Goal: Use online tool/utility: Utilize a website feature to perform a specific function

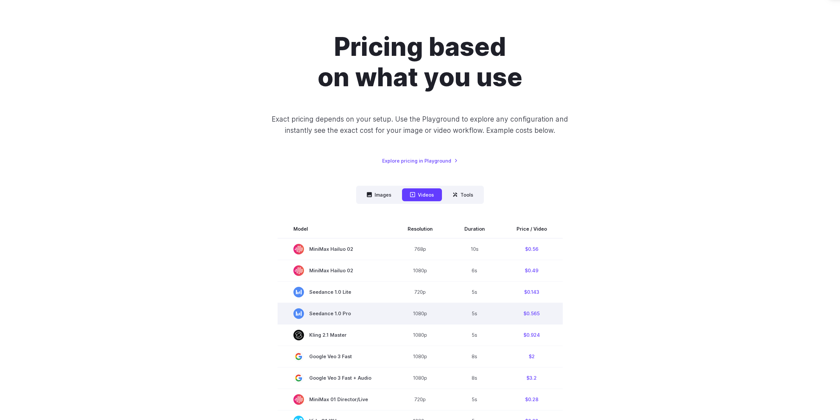
scroll to position [99, 0]
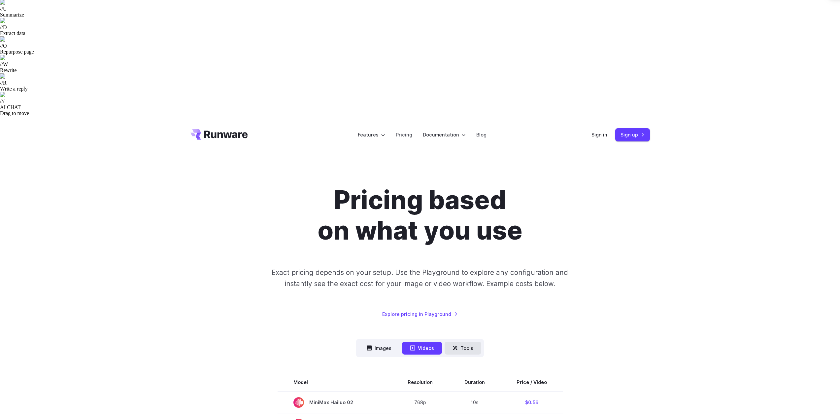
click at [463, 341] on button "Tools" at bounding box center [463, 347] width 37 height 13
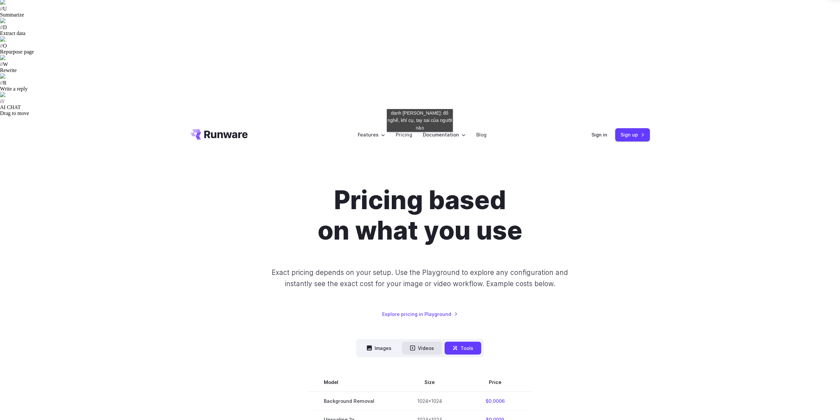
click at [420, 341] on button "Videos" at bounding box center [422, 347] width 40 height 13
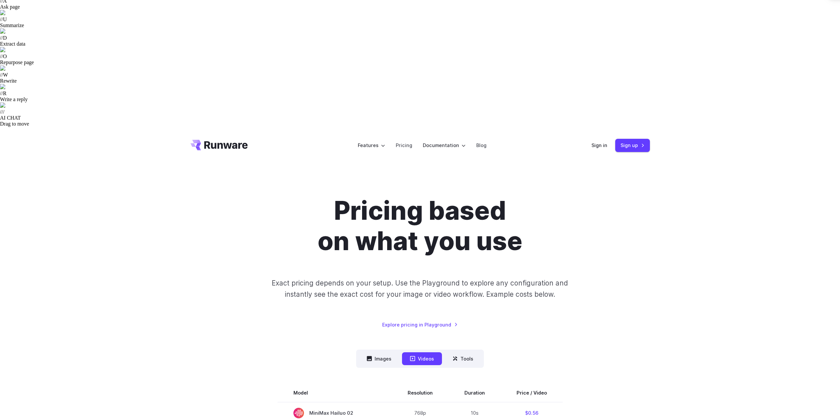
scroll to position [0, 0]
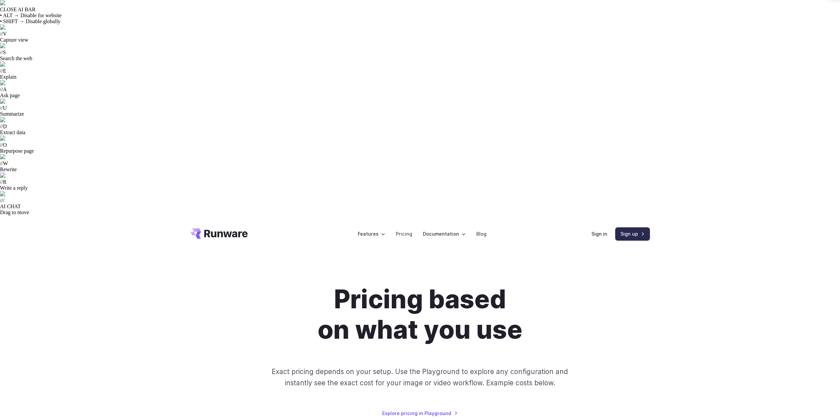
click at [623, 227] on link "Sign up" at bounding box center [633, 233] width 35 height 13
click at [605, 230] on link "Sign in" at bounding box center [600, 234] width 16 height 8
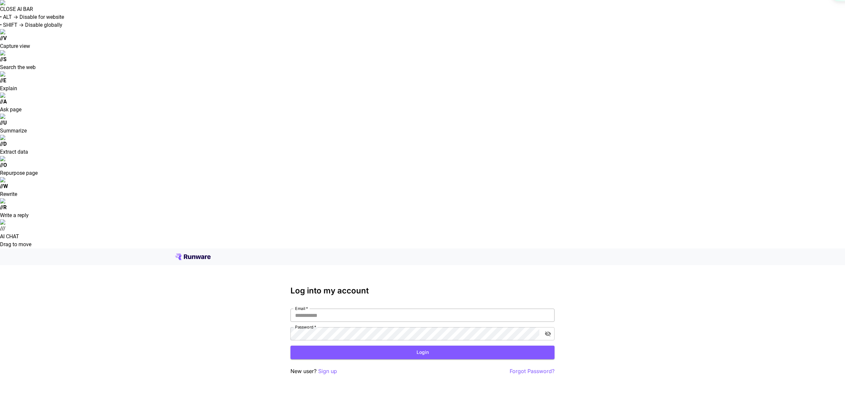
click at [335, 308] on input "Email   *" at bounding box center [423, 314] width 264 height 13
click at [329, 367] on p "Sign up" at bounding box center [327, 371] width 19 height 8
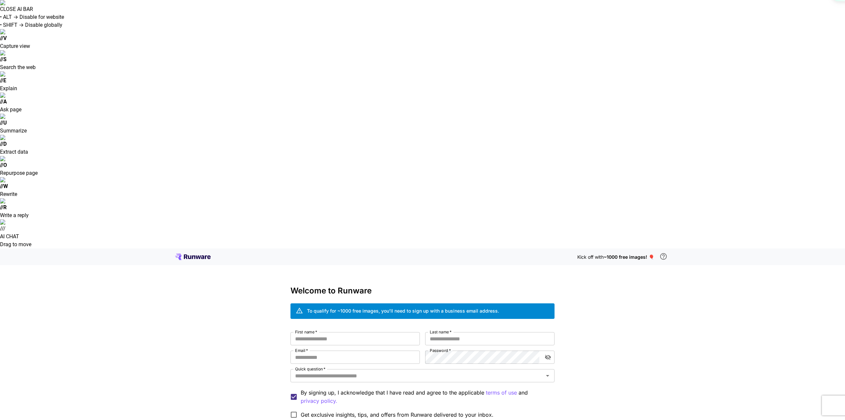
click at [309, 329] on label "First name   *" at bounding box center [306, 332] width 22 height 6
click at [309, 332] on input "First name   *" at bounding box center [355, 338] width 129 height 13
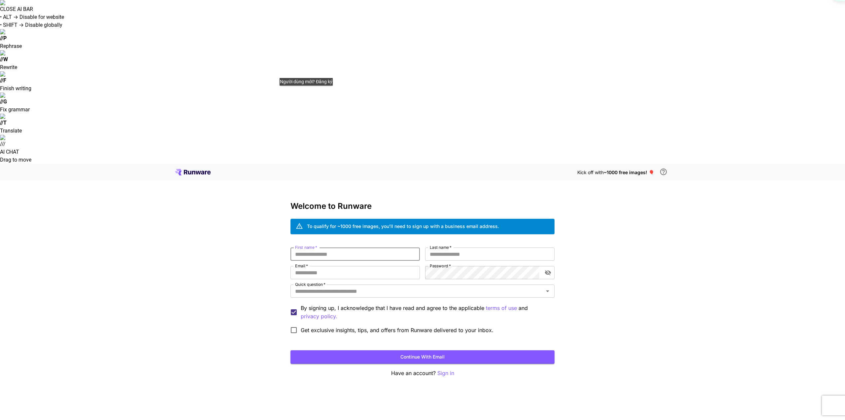
click at [311, 247] on input "First name   *" at bounding box center [355, 253] width 129 height 13
type input "****"
click at [445, 247] on input "Last name   *" at bounding box center [489, 253] width 129 height 13
type input "*****"
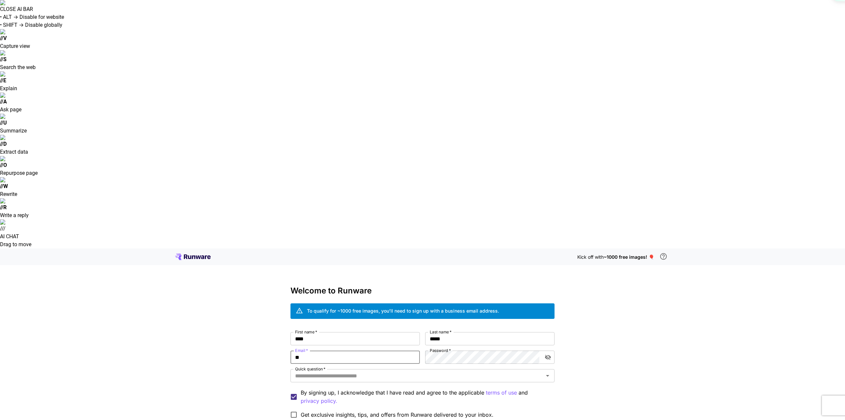
type input "**********"
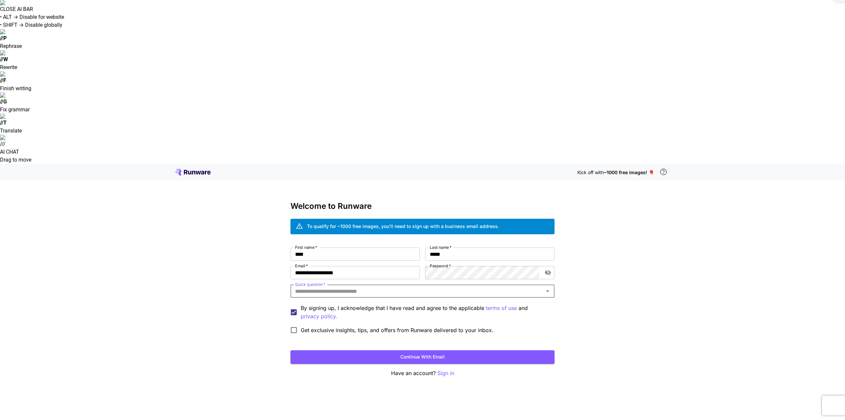
click at [320, 286] on input "Quick question   *" at bounding box center [417, 290] width 249 height 9
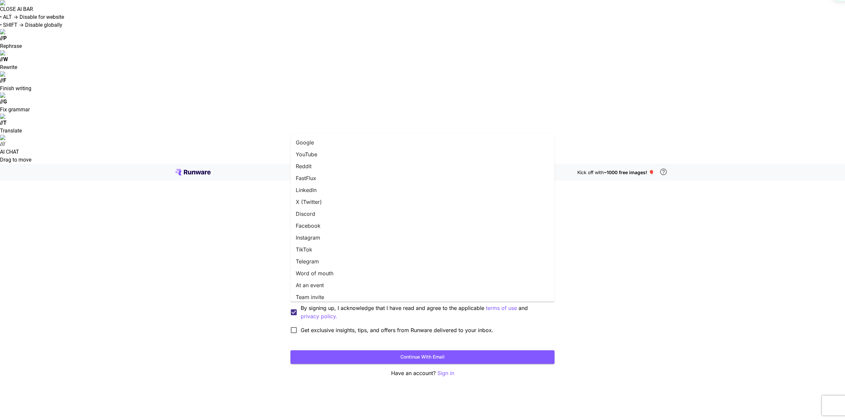
click at [311, 142] on li "Google" at bounding box center [423, 142] width 264 height 12
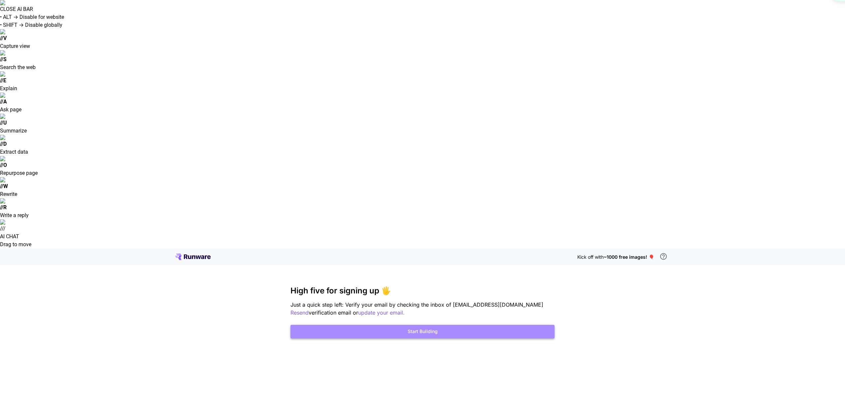
click at [437, 325] on button "Start Building" at bounding box center [423, 332] width 264 height 14
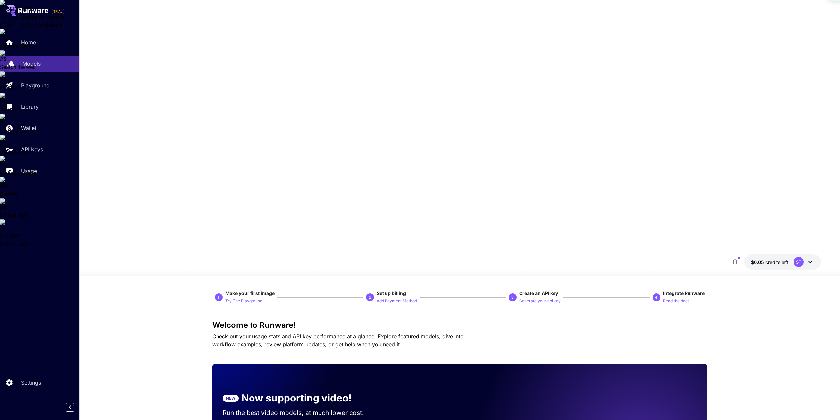
click at [33, 67] on p "Models" at bounding box center [31, 64] width 18 height 8
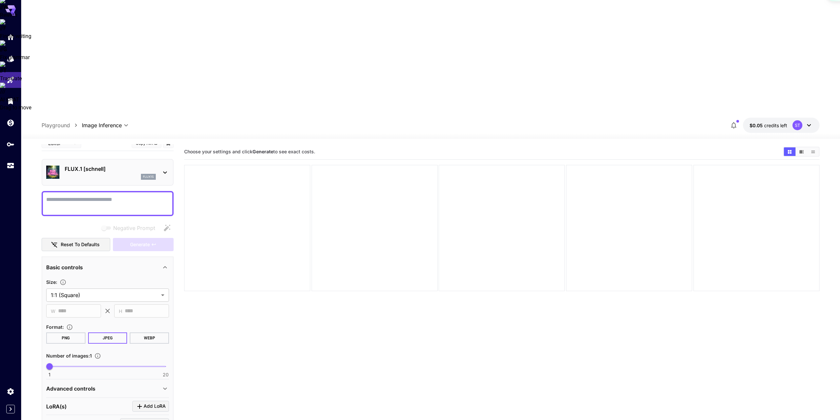
scroll to position [11, 0]
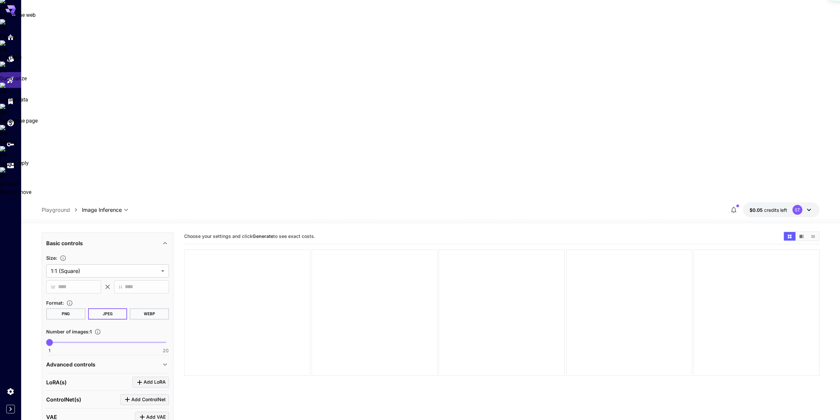
scroll to position [123, 0]
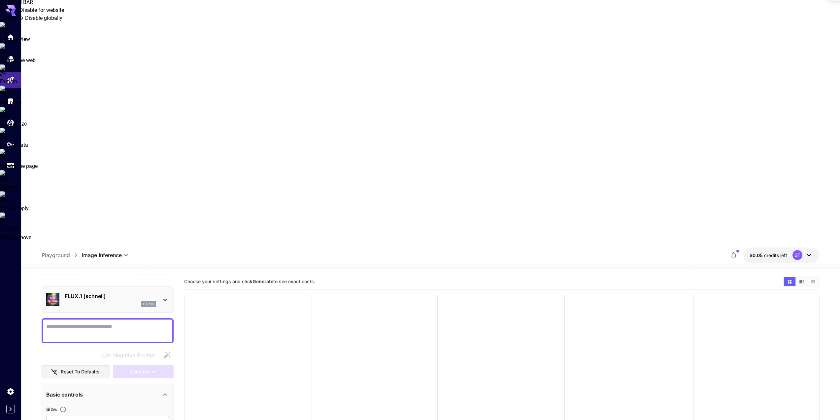
scroll to position [0, 0]
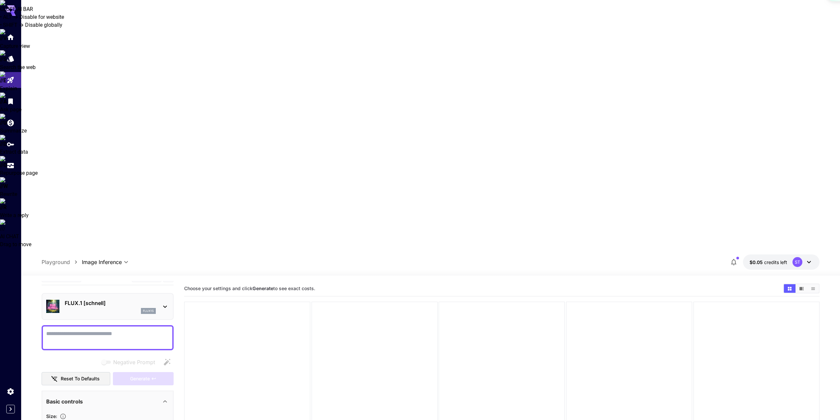
click at [164, 302] on icon at bounding box center [165, 306] width 8 height 8
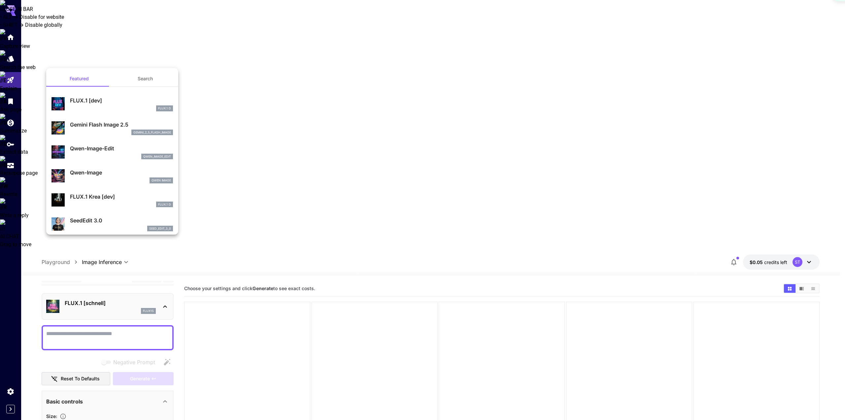
click at [249, 270] on div at bounding box center [422, 210] width 845 height 420
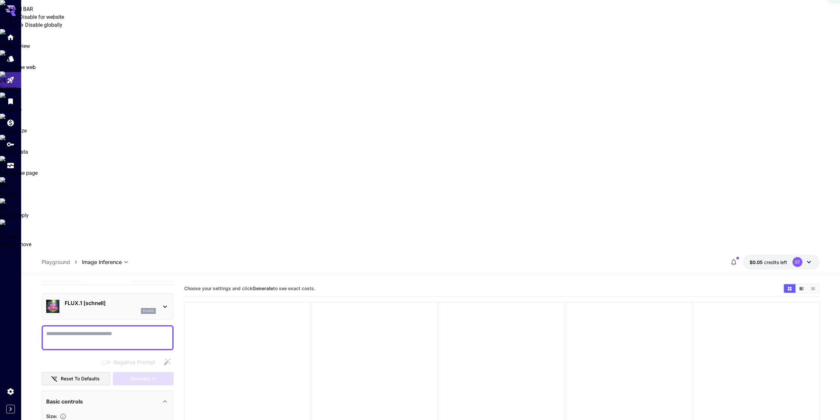
click at [807, 258] on icon at bounding box center [809, 262] width 8 height 8
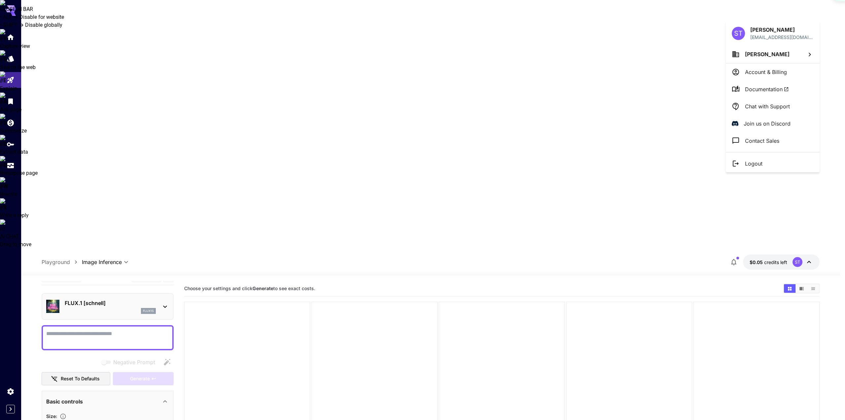
click at [772, 17] on div at bounding box center [422, 210] width 845 height 420
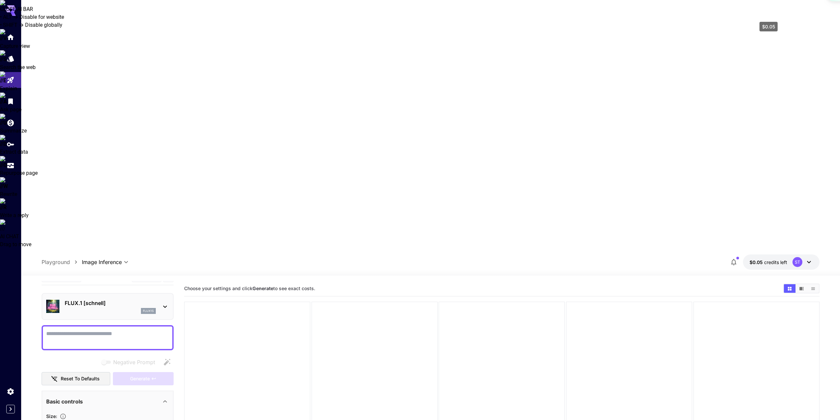
click at [768, 259] on span "credits left" at bounding box center [775, 262] width 23 height 6
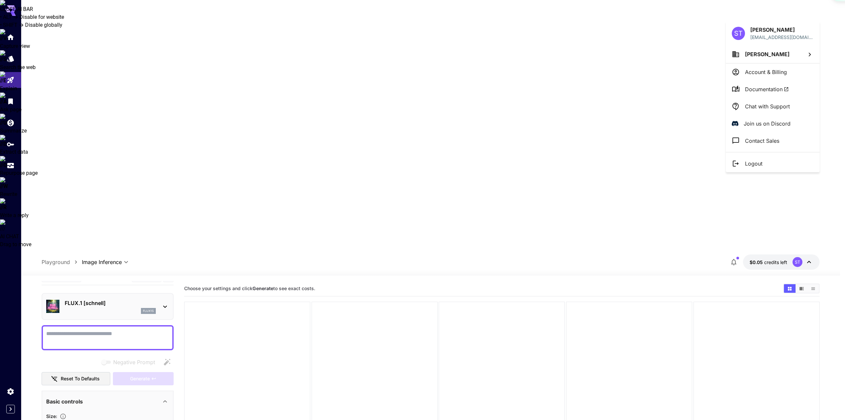
click at [10, 124] on div at bounding box center [422, 210] width 845 height 420
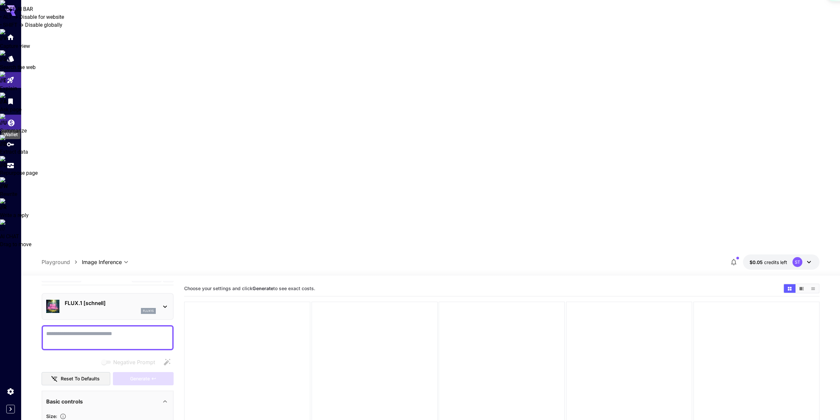
click at [10, 124] on icon "Wallet" at bounding box center [11, 121] width 7 height 7
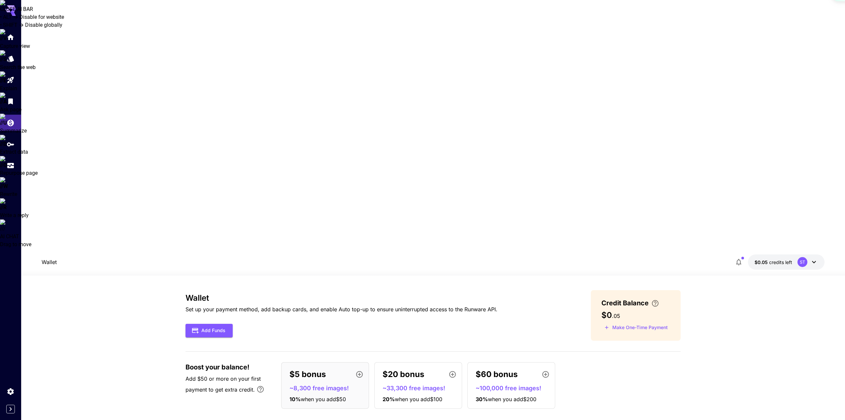
click at [511, 396] on span "when you add $200" at bounding box center [512, 399] width 49 height 7
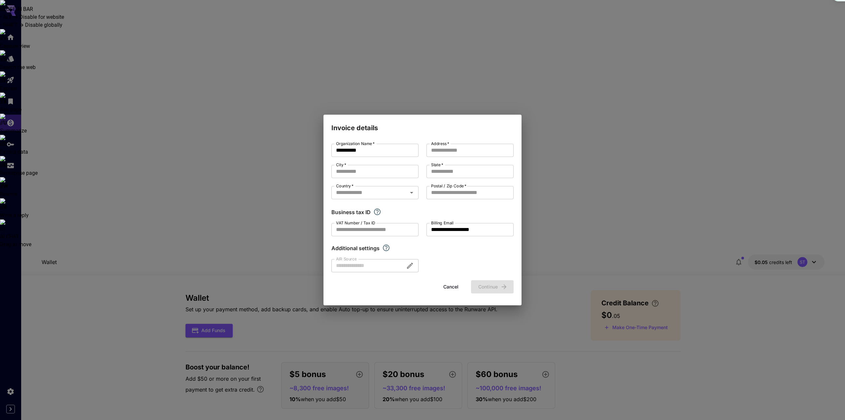
click at [602, 191] on div "**********" at bounding box center [422, 210] width 845 height 420
click at [450, 285] on button "Cancel" at bounding box center [451, 287] width 30 height 14
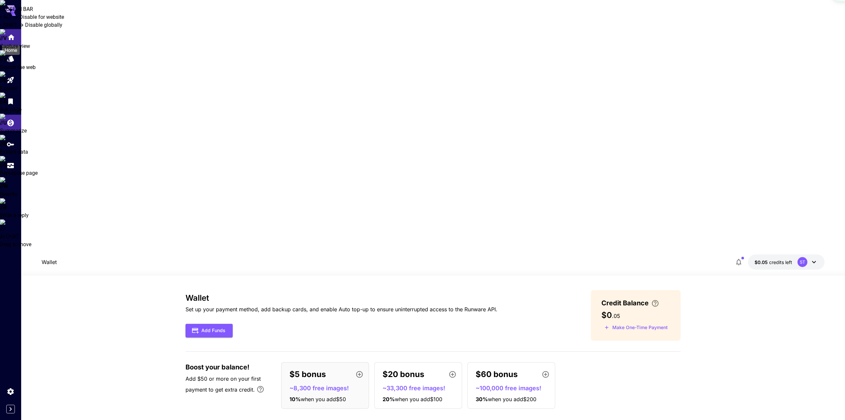
click at [11, 37] on icon "Home" at bounding box center [11, 35] width 8 height 8
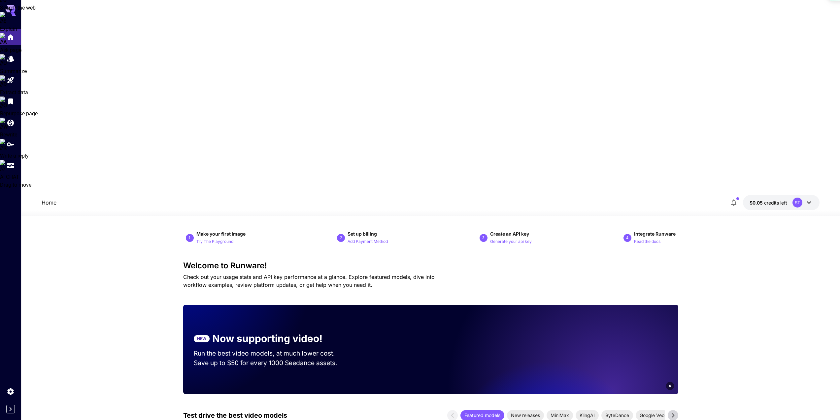
scroll to position [66, 0]
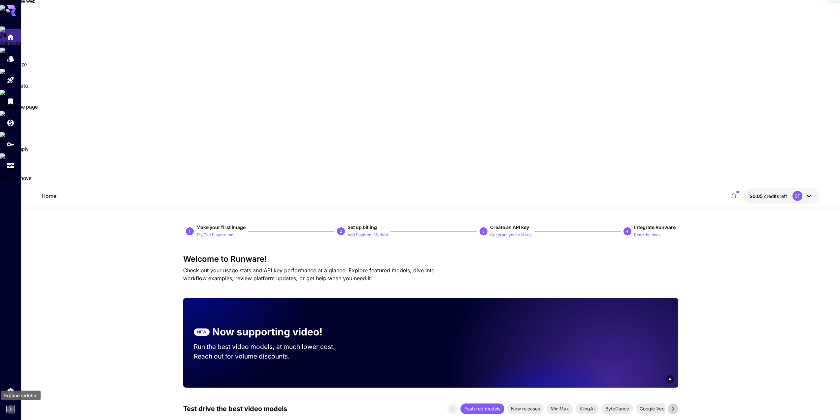
click at [10, 406] on icon "Expand sidebar" at bounding box center [11, 409] width 8 height 8
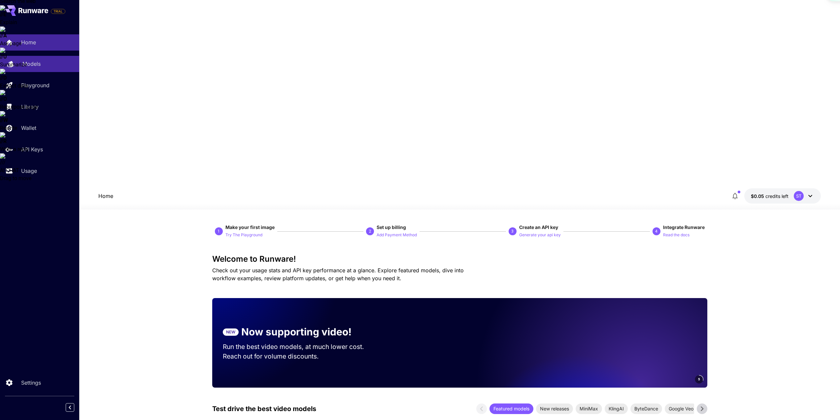
click at [45, 65] on div "Models" at bounding box center [48, 64] width 52 height 8
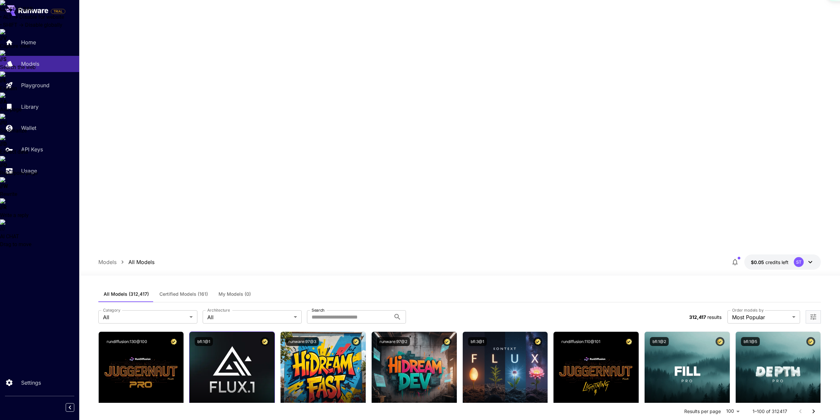
click at [36, 147] on p "API Keys" at bounding box center [33, 149] width 22 height 8
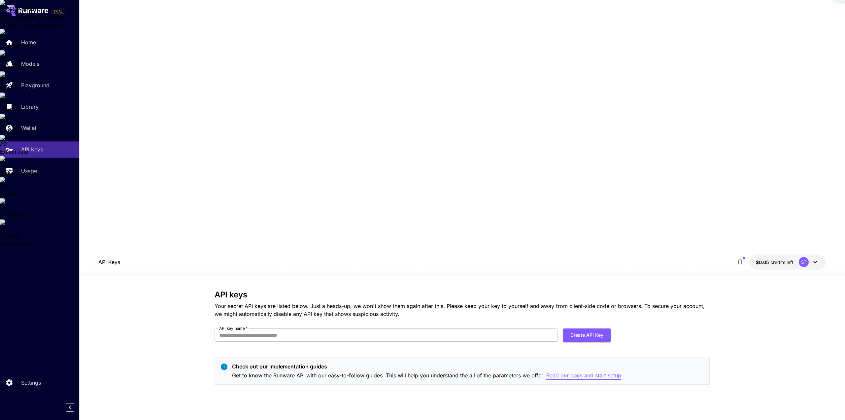
click at [571, 371] on p "Read our docs and start setup" at bounding box center [584, 375] width 75 height 8
click at [50, 167] on div "Usage" at bounding box center [48, 171] width 52 height 8
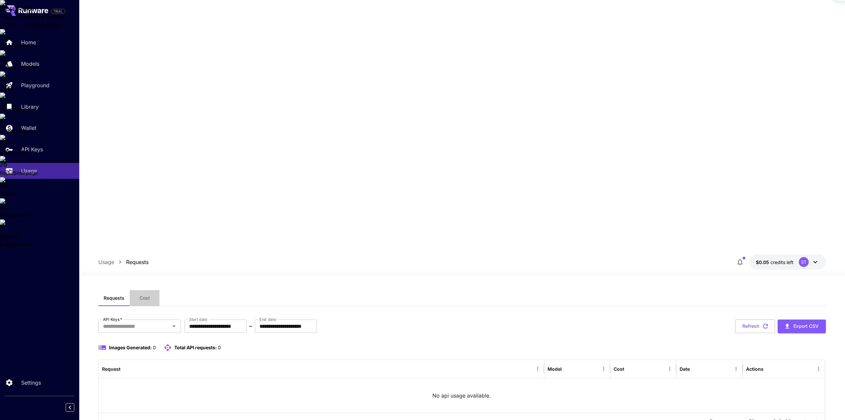
click at [145, 295] on span "Cost" at bounding box center [145, 298] width 10 height 6
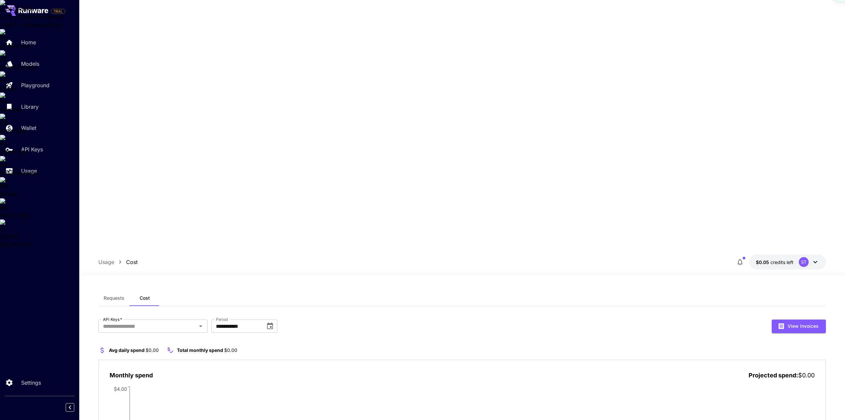
click at [125, 290] on button "Requests" at bounding box center [113, 298] width 31 height 16
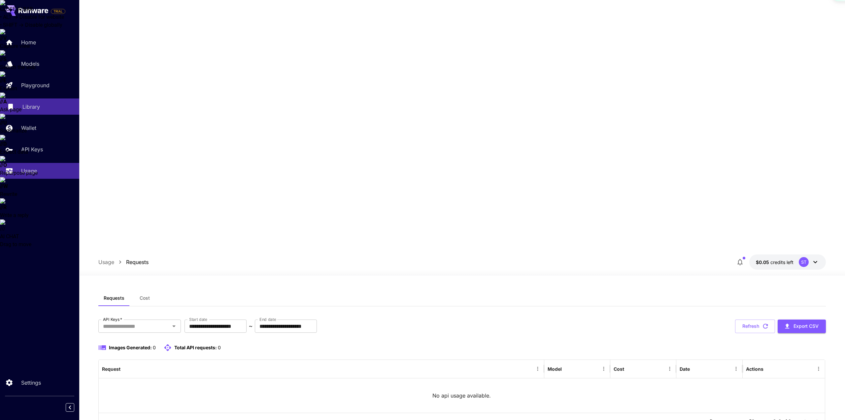
click at [42, 109] on div "Library" at bounding box center [48, 107] width 52 height 8
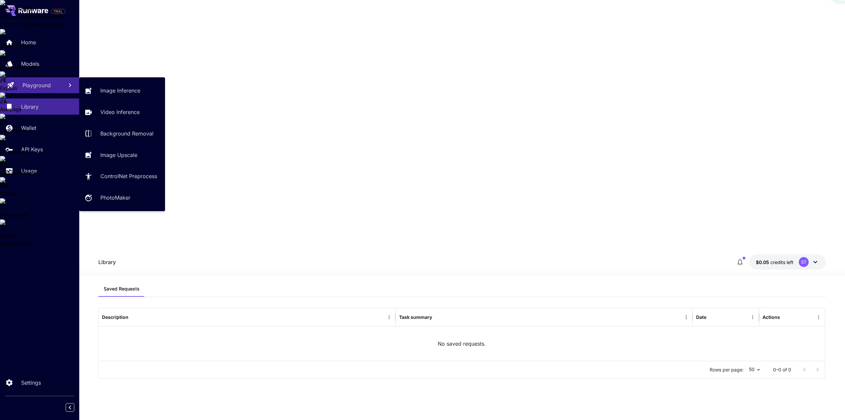
click at [45, 82] on p "Playground" at bounding box center [36, 85] width 28 height 8
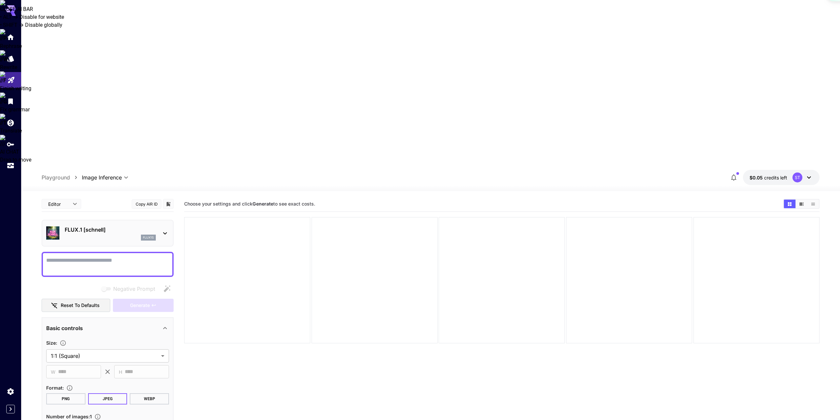
click at [166, 232] on icon at bounding box center [165, 233] width 4 height 2
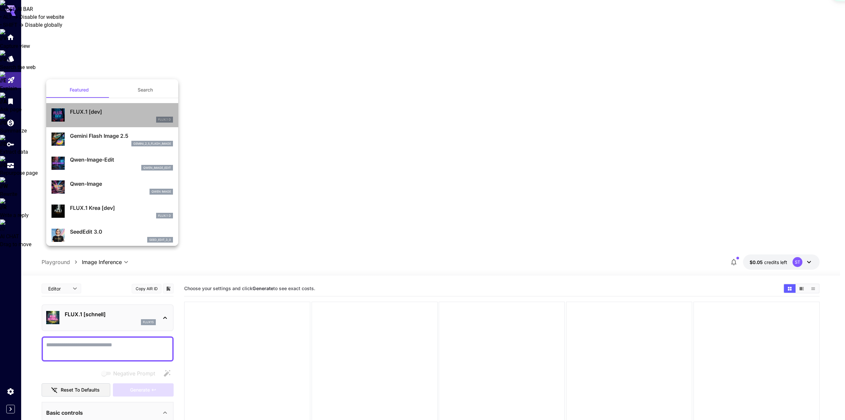
click at [124, 113] on p "FLUX.1 [dev]" at bounding box center [121, 112] width 103 height 8
type input "**"
type input "***"
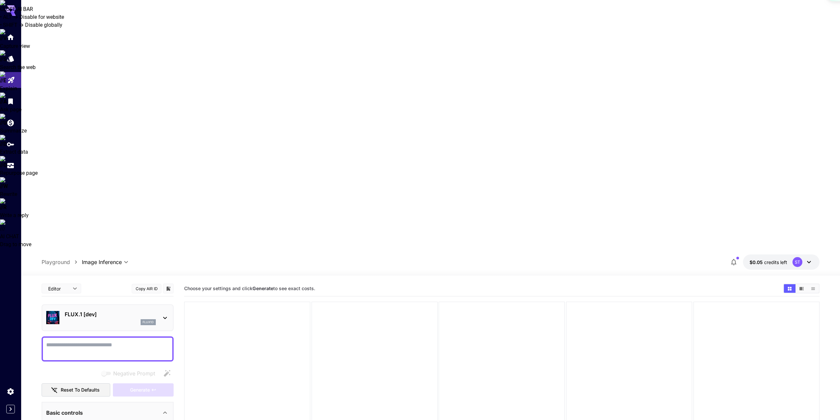
click at [160, 408] on div "Basic controls" at bounding box center [103, 412] width 115 height 8
click at [160, 10] on div at bounding box center [422, 210] width 845 height 420
click at [800, 286] on icon "Show images in video view" at bounding box center [801, 288] width 5 height 5
click at [801, 287] on icon "Show images in video view" at bounding box center [802, 288] width 4 height 3
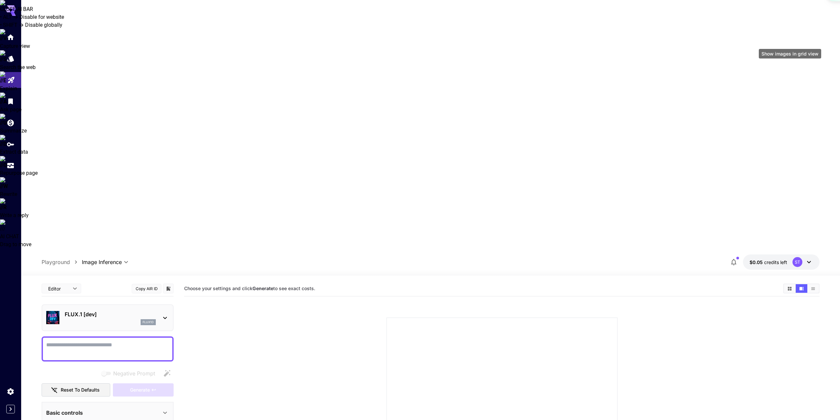
click at [791, 286] on icon "Show images in grid view" at bounding box center [790, 288] width 4 height 4
click at [808, 284] on button "Show images in list view" at bounding box center [814, 288] width 12 height 9
click at [795, 284] on button "Show images in grid view" at bounding box center [790, 288] width 12 height 9
click at [12, 38] on icon "Home" at bounding box center [11, 35] width 7 height 6
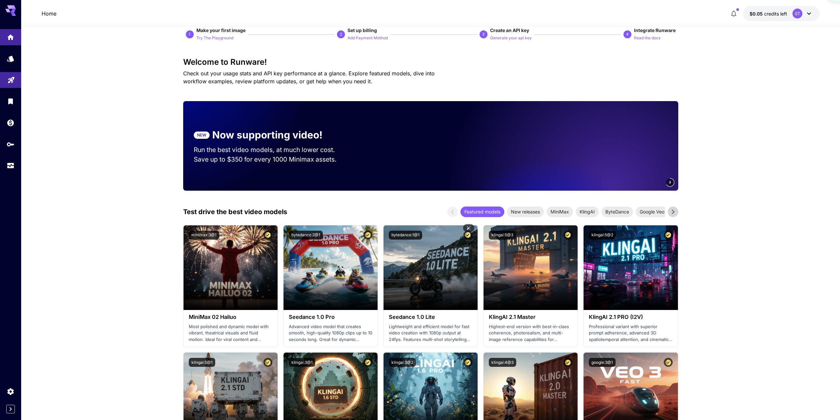
scroll to position [264, 0]
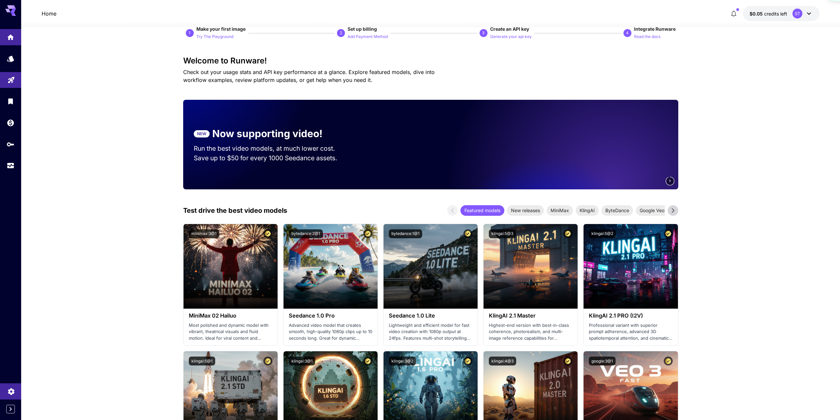
click at [10, 387] on icon "Settings" at bounding box center [11, 389] width 8 height 8
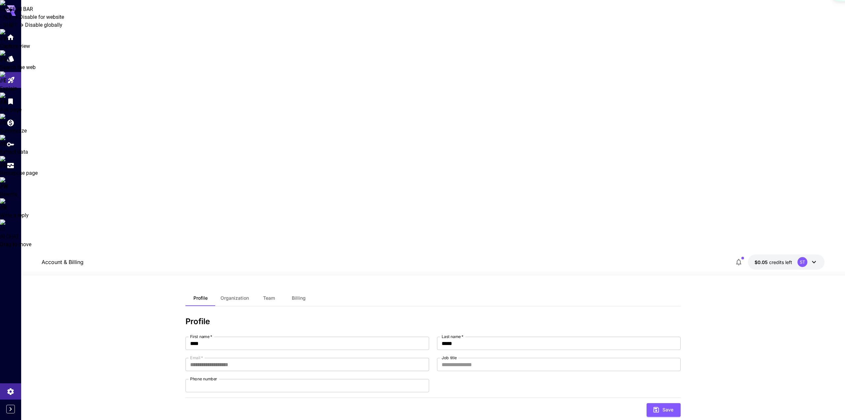
click at [300, 290] on button "Billing" at bounding box center [299, 298] width 30 height 16
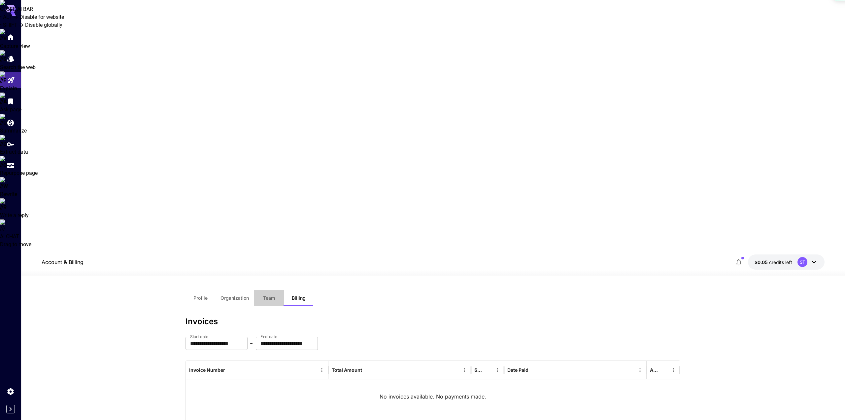
click at [267, 290] on button "Team" at bounding box center [269, 298] width 30 height 16
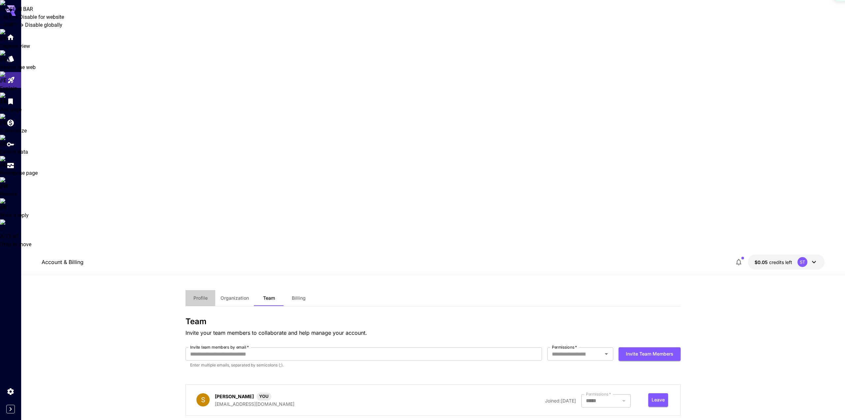
click at [207, 295] on span "Profile" at bounding box center [201, 298] width 14 height 6
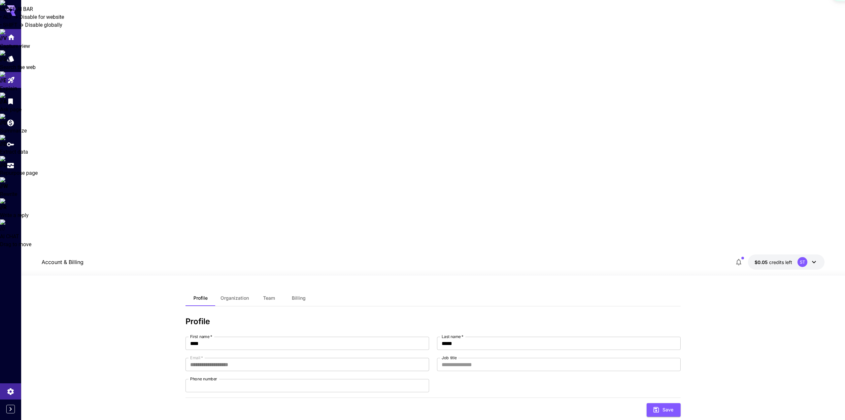
click at [17, 39] on link at bounding box center [10, 37] width 21 height 16
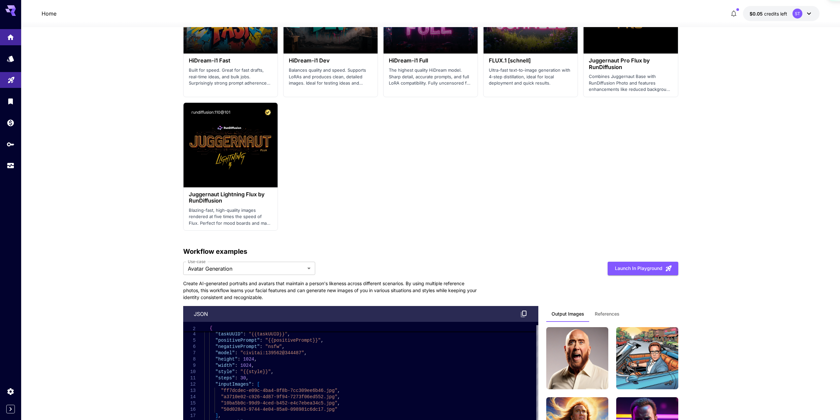
scroll to position [1590, 0]
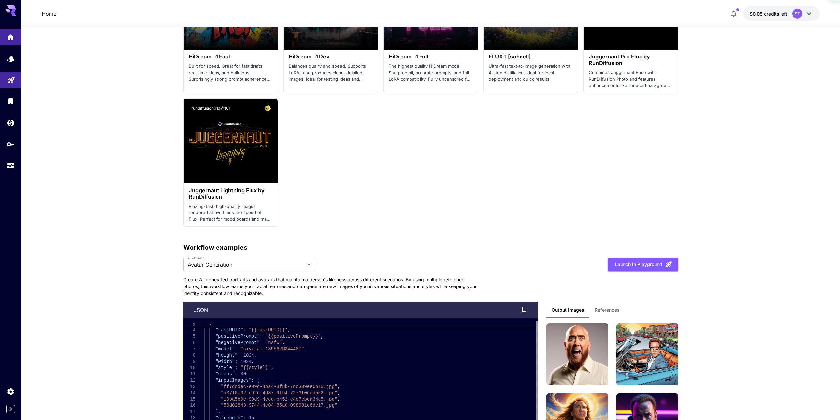
click at [6, 48] on div at bounding box center [10, 101] width 21 height 144
click at [8, 35] on icon "Home" at bounding box center [11, 35] width 8 height 8
click at [11, 394] on div "Settings" at bounding box center [12, 400] width 25 height 15
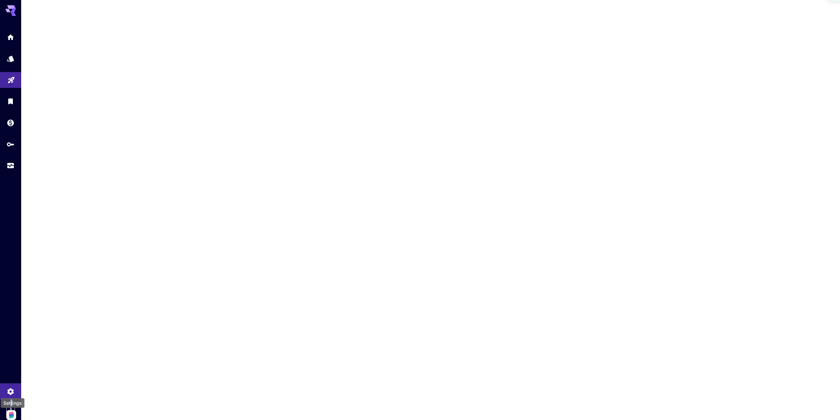
scroll to position [1567, 0]
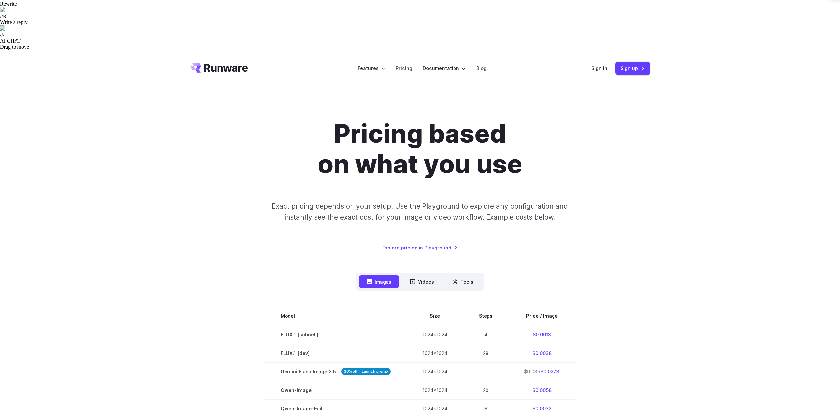
scroll to position [165, 0]
click at [464, 275] on button "Tools" at bounding box center [463, 281] width 37 height 13
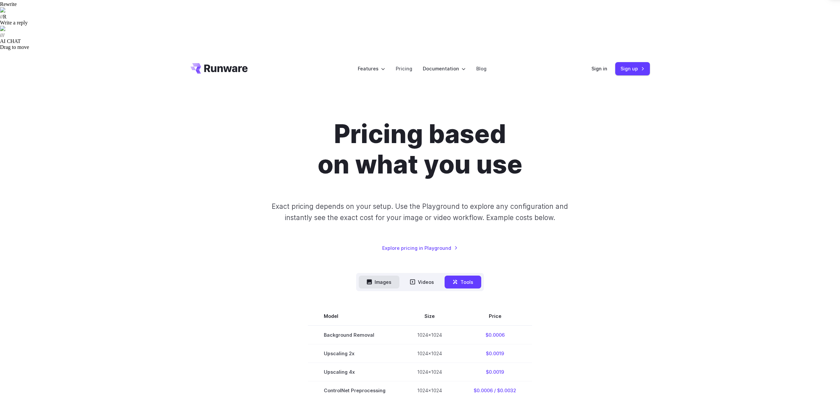
click at [385, 275] on button "Images" at bounding box center [379, 281] width 41 height 13
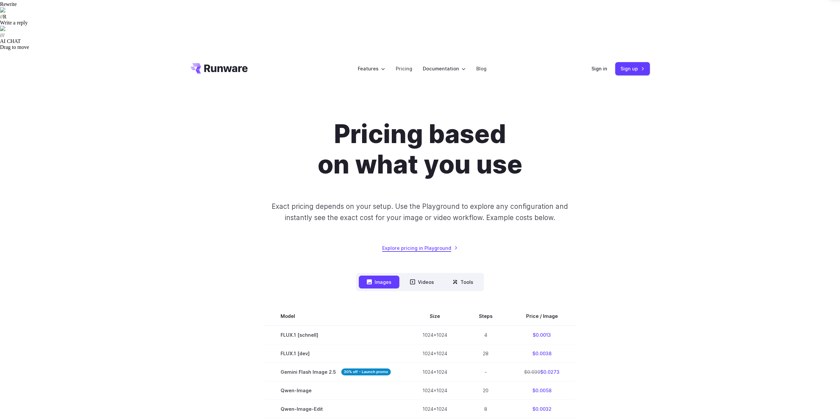
click at [412, 244] on link "Explore pricing in Playground" at bounding box center [420, 248] width 76 height 8
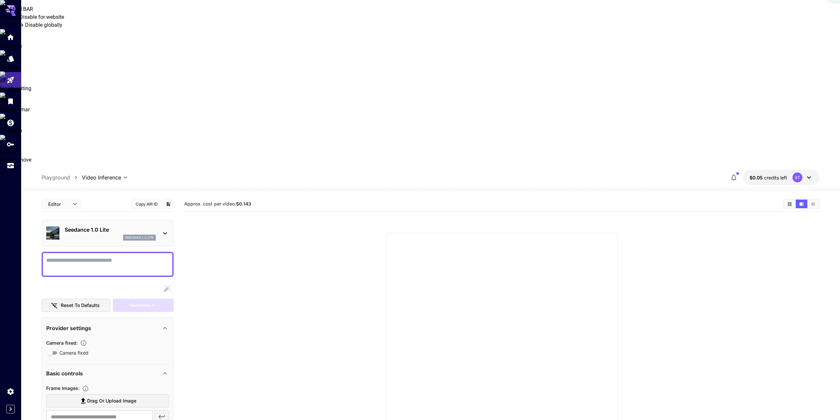
click at [110, 164] on body "**********" at bounding box center [420, 400] width 840 height 472
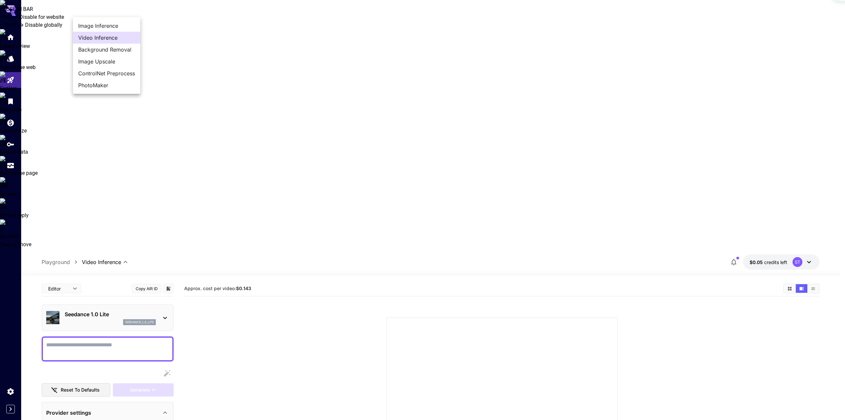
click at [105, 25] on span "Image Inference" at bounding box center [106, 26] width 57 height 8
type input "**********"
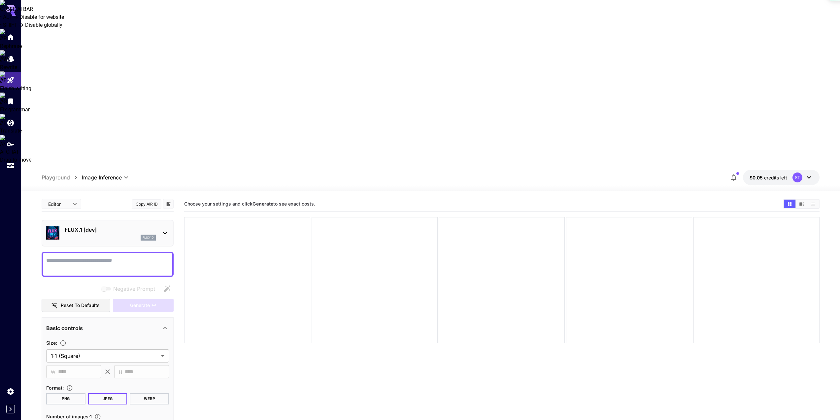
click at [56, 256] on textarea "Negative Prompt" at bounding box center [107, 264] width 123 height 16
paste textarea "**********"
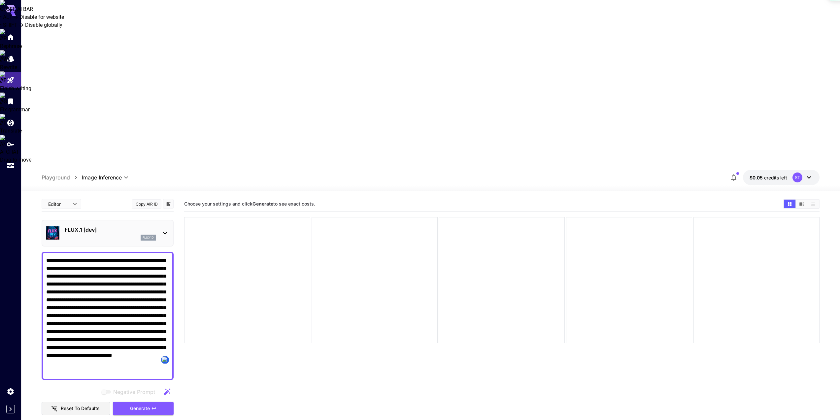
type textarea "**********"
click at [245, 236] on section "Choose your settings and click Generate to see exact costs." at bounding box center [502, 406] width 636 height 420
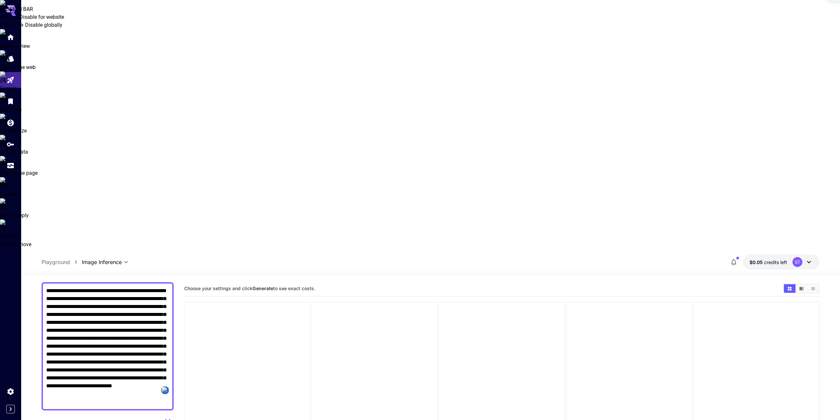
scroll to position [66, 0]
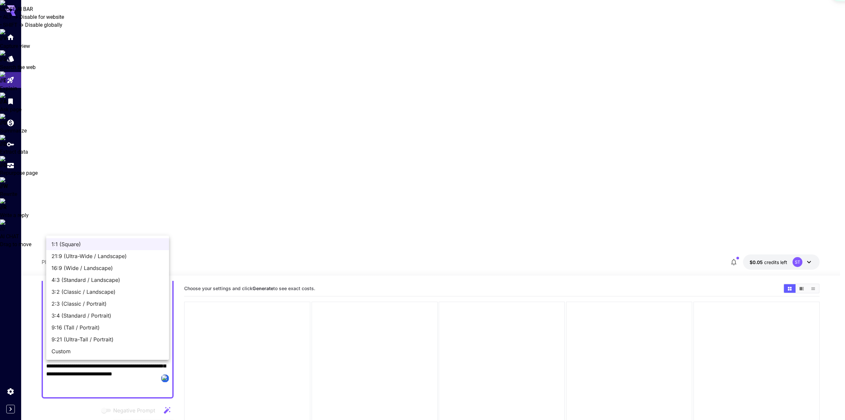
click at [84, 270] on span "16:9 (Wide / Landscape)" at bounding box center [108, 268] width 112 height 8
type input "**********"
type input "****"
type input "***"
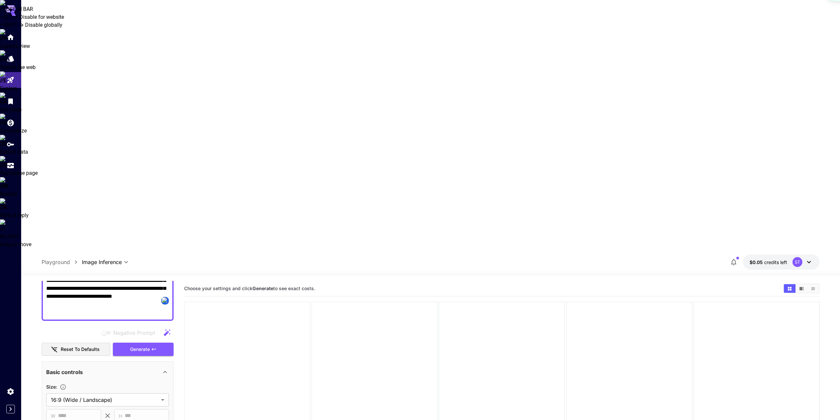
scroll to position [150, 0]
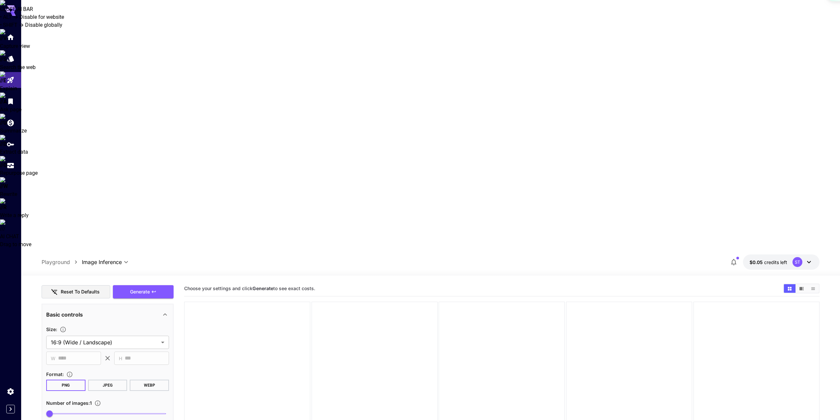
scroll to position [204, 0]
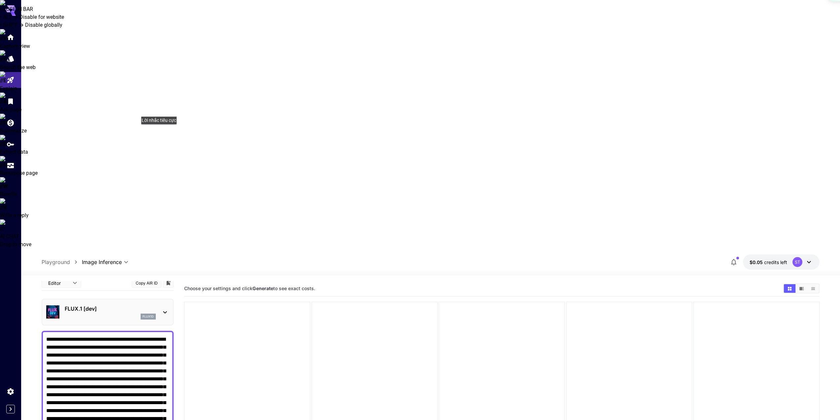
scroll to position [0, 0]
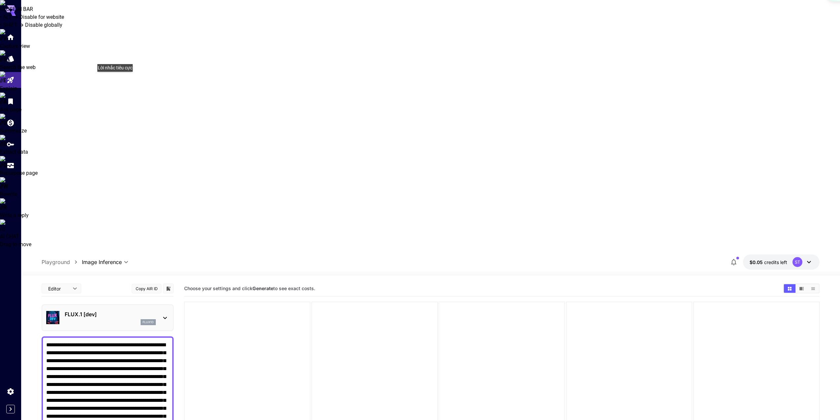
click at [118, 319] on div "flux1d" at bounding box center [110, 322] width 91 height 6
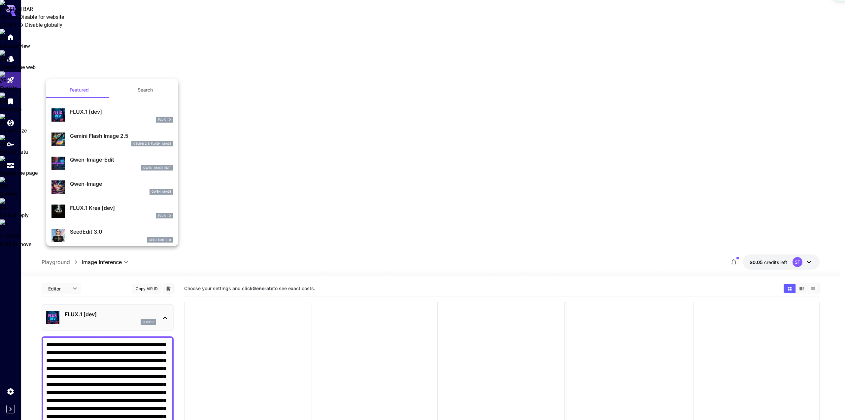
click at [199, 65] on div at bounding box center [422, 210] width 845 height 420
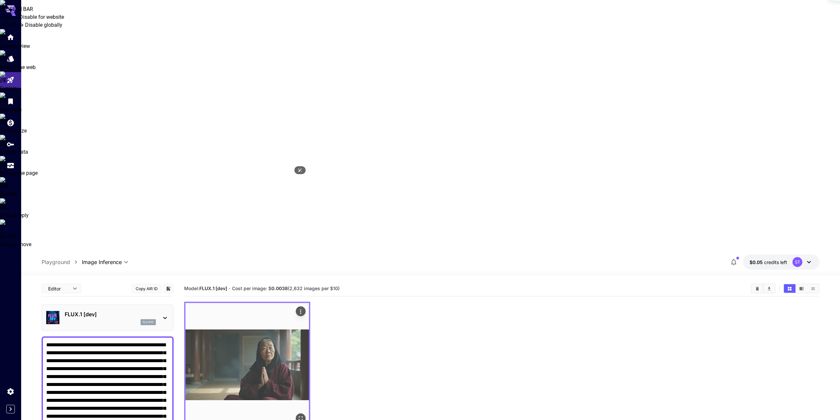
click at [266, 303] on img at bounding box center [248, 365] width 124 height 124
click at [242, 303] on img at bounding box center [248, 365] width 124 height 124
click at [299, 308] on icon "Actions" at bounding box center [301, 311] width 7 height 7
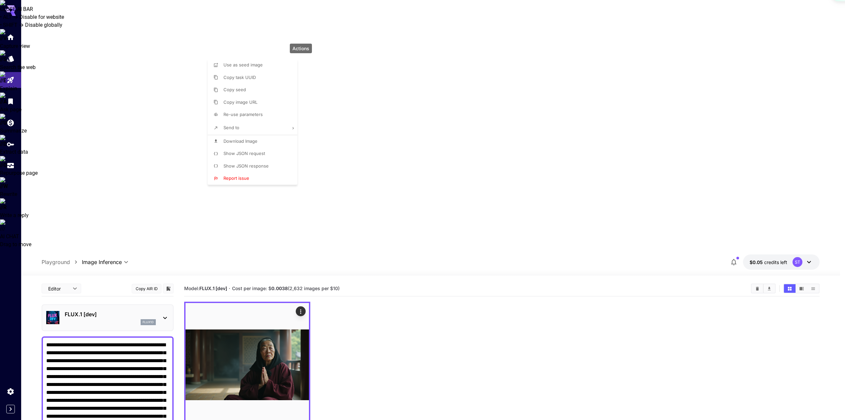
click at [387, 162] on div at bounding box center [422, 210] width 845 height 420
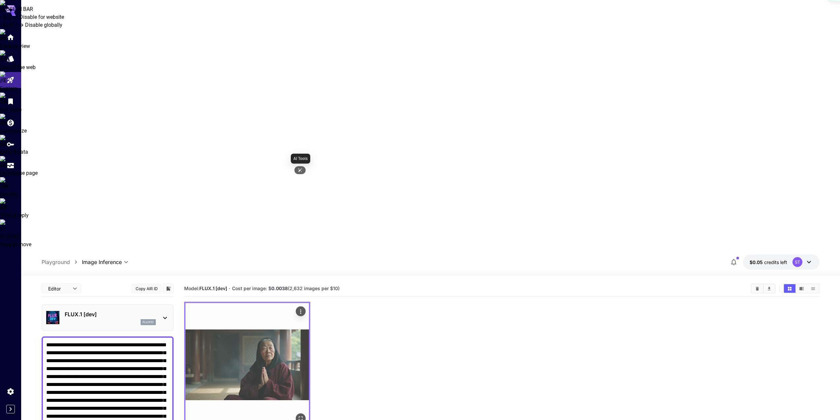
click at [299, 169] on icon at bounding box center [301, 170] width 4 height 4
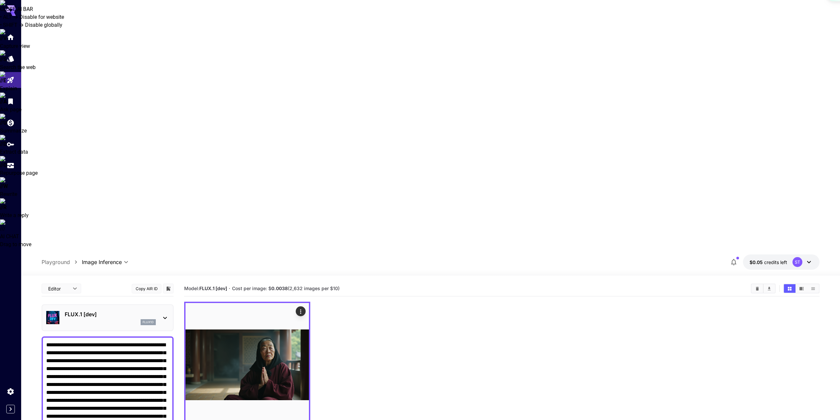
click at [374, 301] on div at bounding box center [502, 364] width 636 height 126
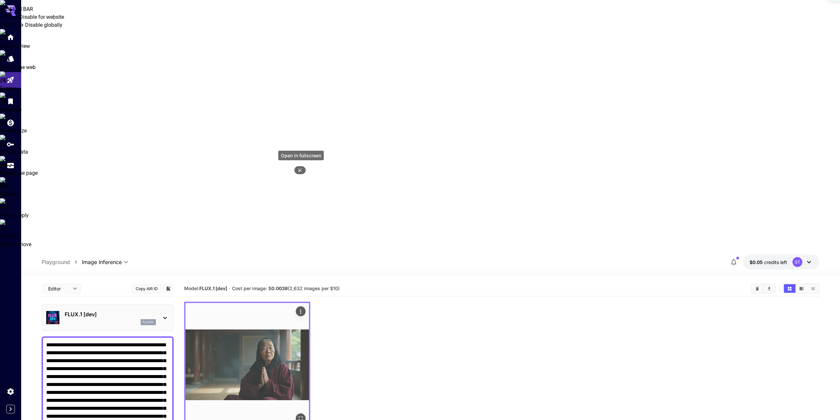
click at [300, 413] on button "Open in fullscreen" at bounding box center [301, 418] width 10 height 10
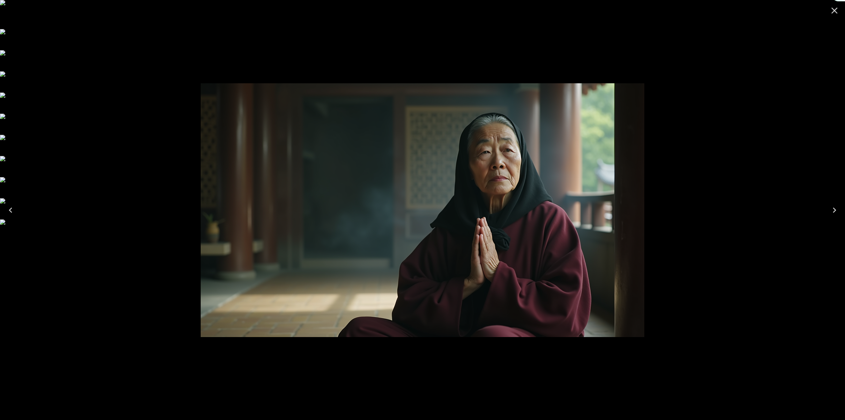
click at [835, 10] on icon "Close" at bounding box center [835, 11] width 6 height 6
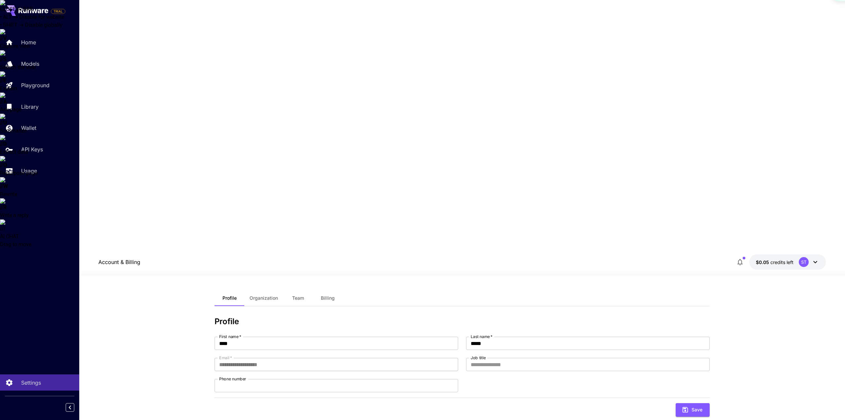
click at [26, 12] on icon at bounding box center [25, 11] width 4 height 4
click at [26, 11] on icon at bounding box center [25, 11] width 4 height 4
